Goal: Task Accomplishment & Management: Use online tool/utility

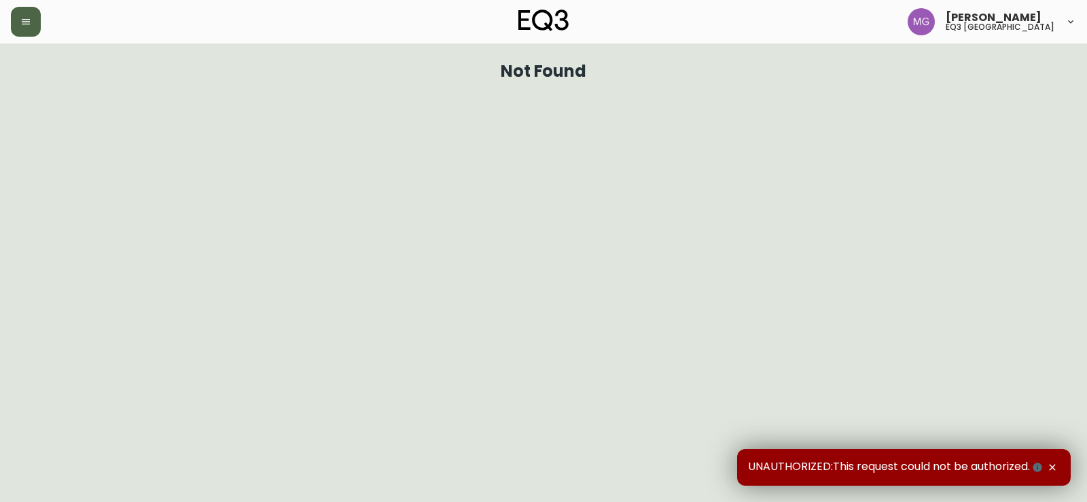
click at [24, 19] on icon "button" at bounding box center [26, 21] width 8 height 5
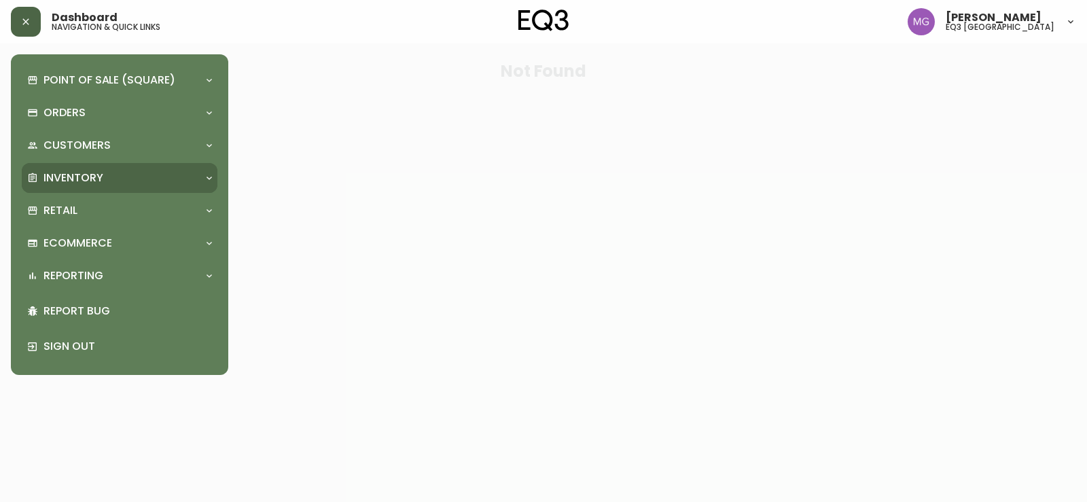
click at [50, 174] on p "Inventory" at bounding box center [73, 178] width 60 height 15
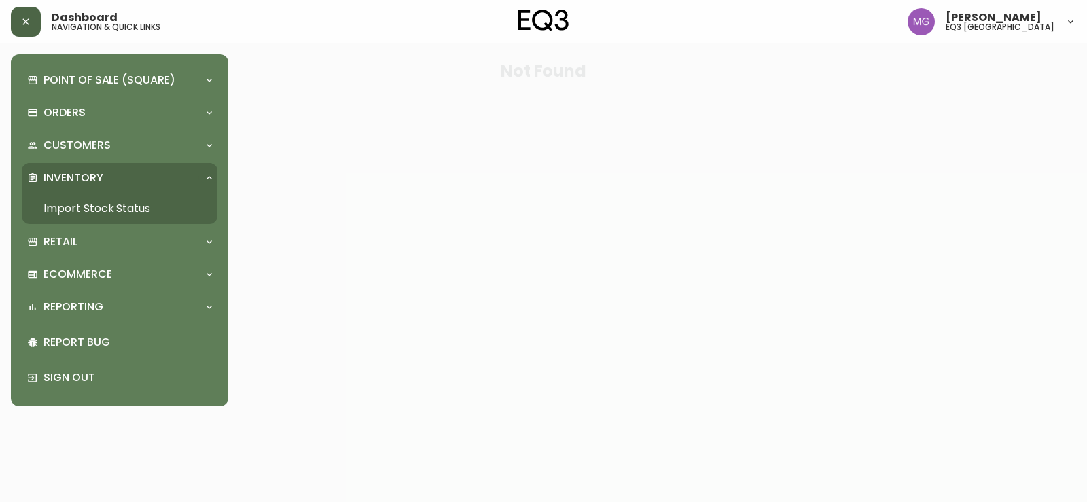
click at [63, 197] on link "Import Stock Status" at bounding box center [120, 208] width 196 height 31
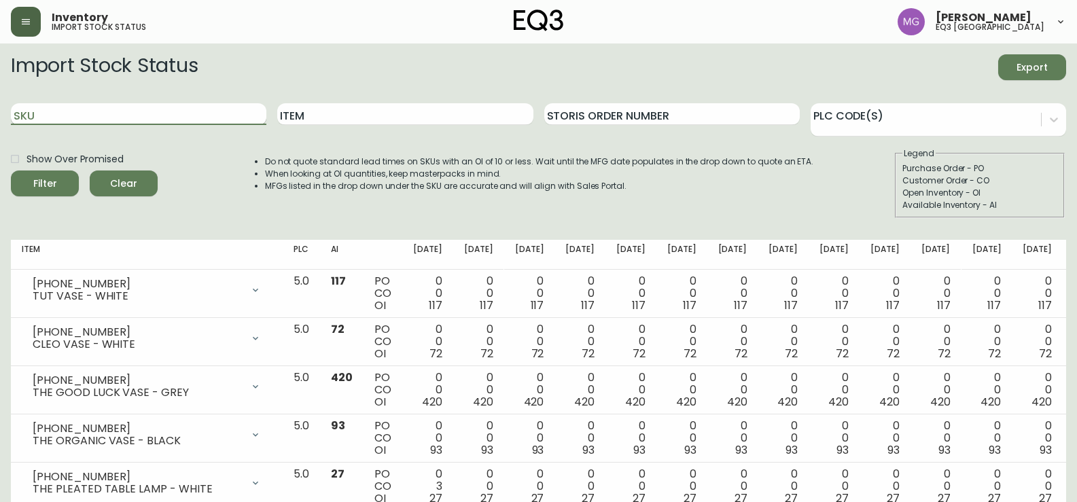
click at [162, 111] on input "SKU" at bounding box center [138, 114] width 255 height 22
paste input "[PHONE_NUMBER]"
click at [11, 171] on button "Filter" at bounding box center [45, 184] width 68 height 26
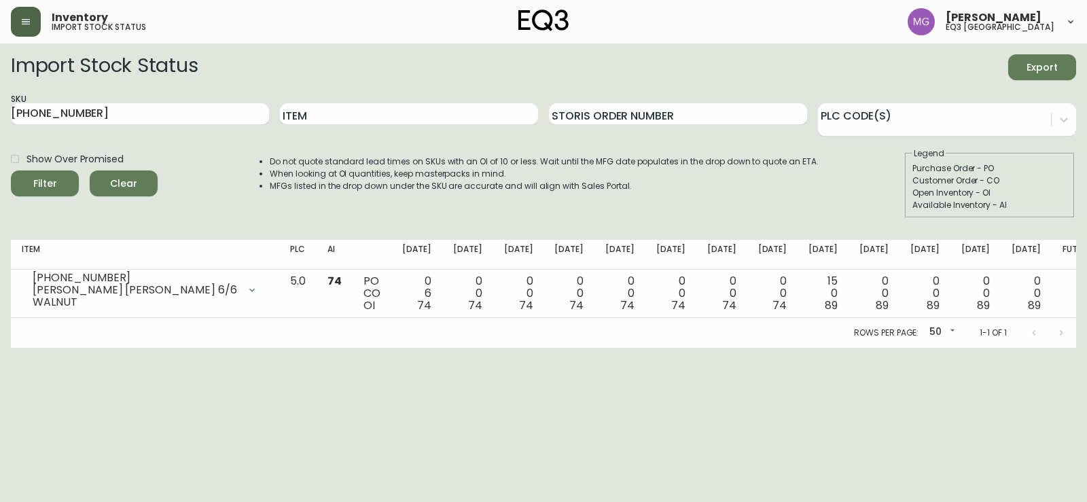
click at [57, 348] on html "Inventory import stock status [PERSON_NAME] eq3 [GEOGRAPHIC_DATA] Import Stock …" at bounding box center [543, 174] width 1087 height 348
drag, startPoint x: 181, startPoint y: 107, endPoint x: 0, endPoint y: 176, distance: 194.2
click at [0, 174] on main "Import Stock Status Export SKU [PHONE_NUMBER] Item Storis Order Number PLC Code…" at bounding box center [543, 195] width 1087 height 304
paste input "2"
click at [11, 171] on button "Filter" at bounding box center [45, 184] width 68 height 26
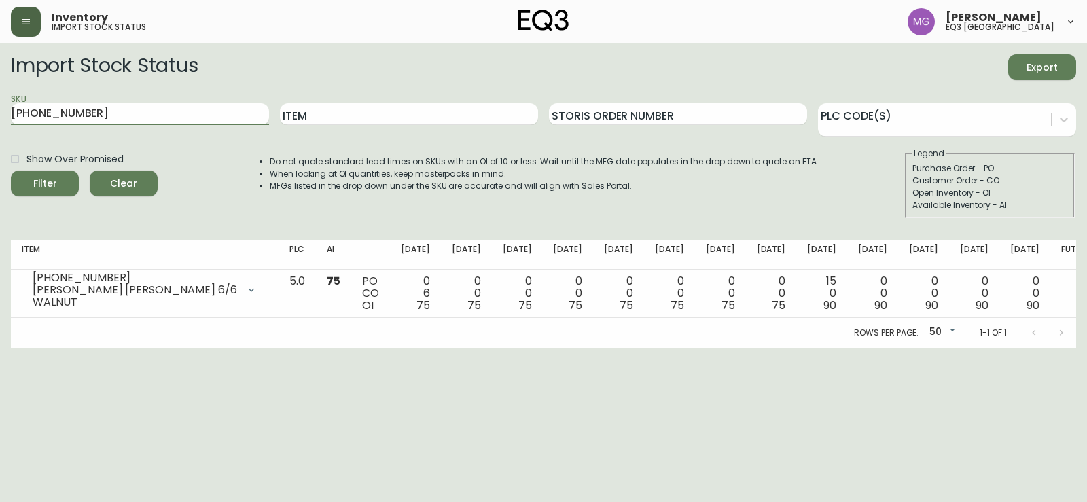
drag, startPoint x: 170, startPoint y: 116, endPoint x: 0, endPoint y: 180, distance: 181.4
click at [0, 180] on main "Import Stock Status Export SKU [PHONE_NUMBER] Item Storis Order Number PLC Code…" at bounding box center [543, 195] width 1087 height 304
paste input "05"
type input "[PHONE_NUMBER]"
click at [11, 171] on button "Filter" at bounding box center [45, 184] width 68 height 26
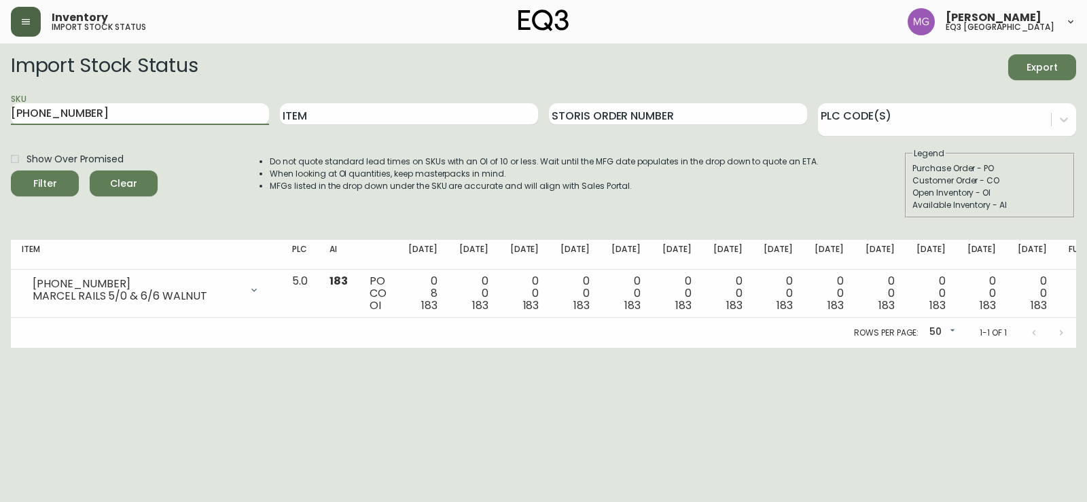
drag, startPoint x: 88, startPoint y: 107, endPoint x: 0, endPoint y: 132, distance: 91.2
click at [0, 132] on main "Import Stock Status Export SKU [PHONE_NUMBER] Item Storis Order Number PLC Code…" at bounding box center [543, 195] width 1087 height 304
click at [542, 1] on div "Inventory import stock status [PERSON_NAME] eq3 [GEOGRAPHIC_DATA]" at bounding box center [543, 21] width 1065 height 43
click at [558, 20] on img at bounding box center [543, 21] width 50 height 22
